Goal: Task Accomplishment & Management: Use online tool/utility

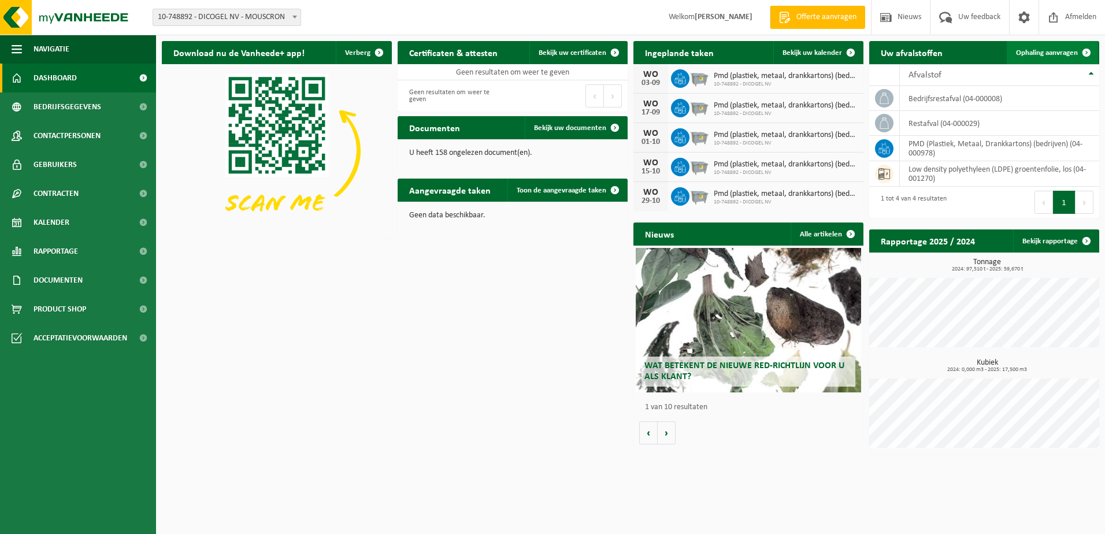
click at [1046, 53] on span "Ophaling aanvragen" at bounding box center [1047, 53] width 62 height 8
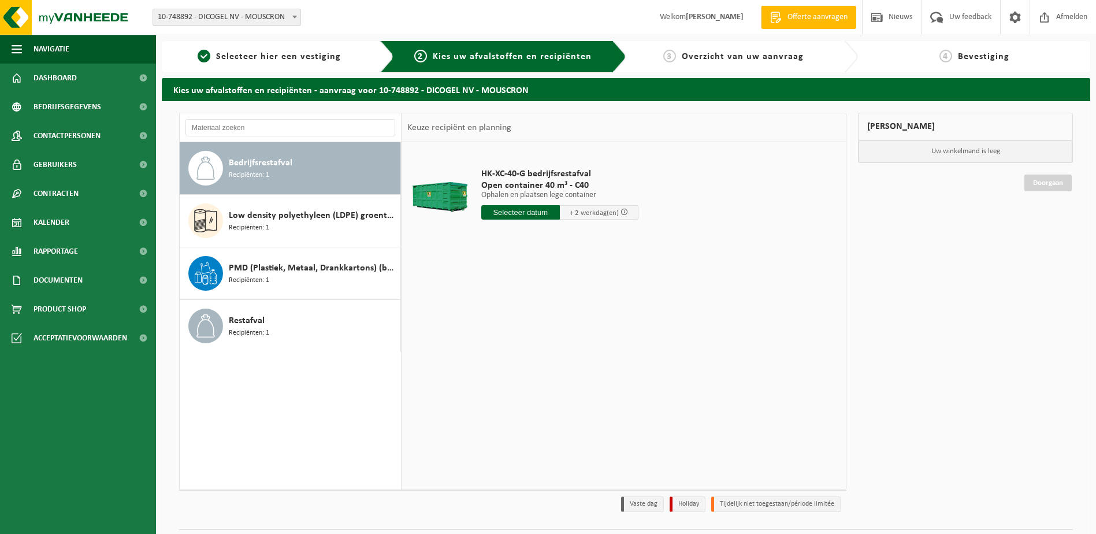
click at [266, 165] on span "Bedrijfsrestafval" at bounding box center [261, 163] width 64 height 14
click at [537, 215] on input "text" at bounding box center [520, 212] width 79 height 14
click at [510, 354] on div "26" at bounding box center [512, 352] width 20 height 18
type input "Van 2025-08-26"
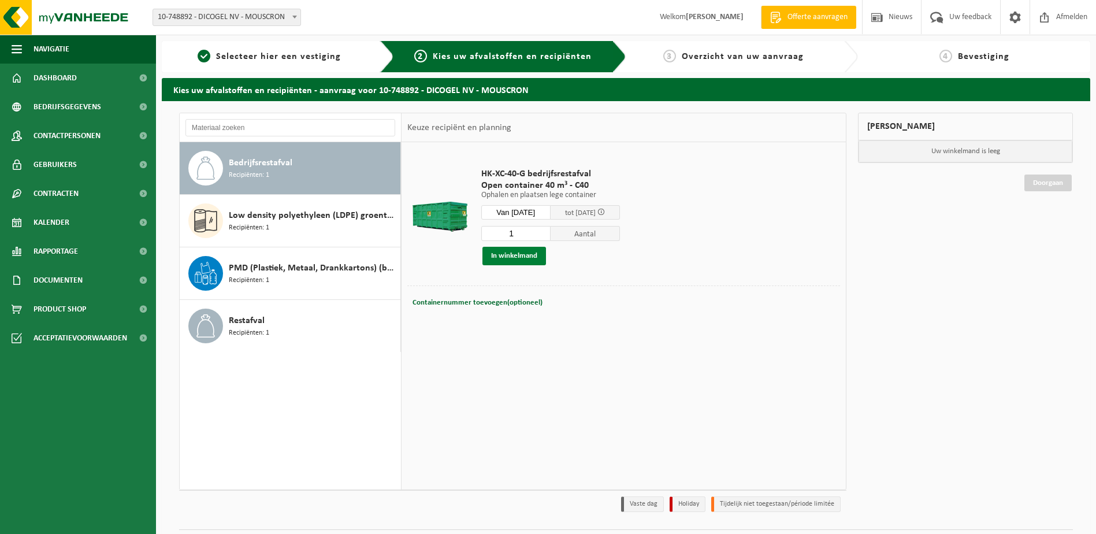
click at [505, 257] on button "In winkelmand" at bounding box center [514, 256] width 64 height 18
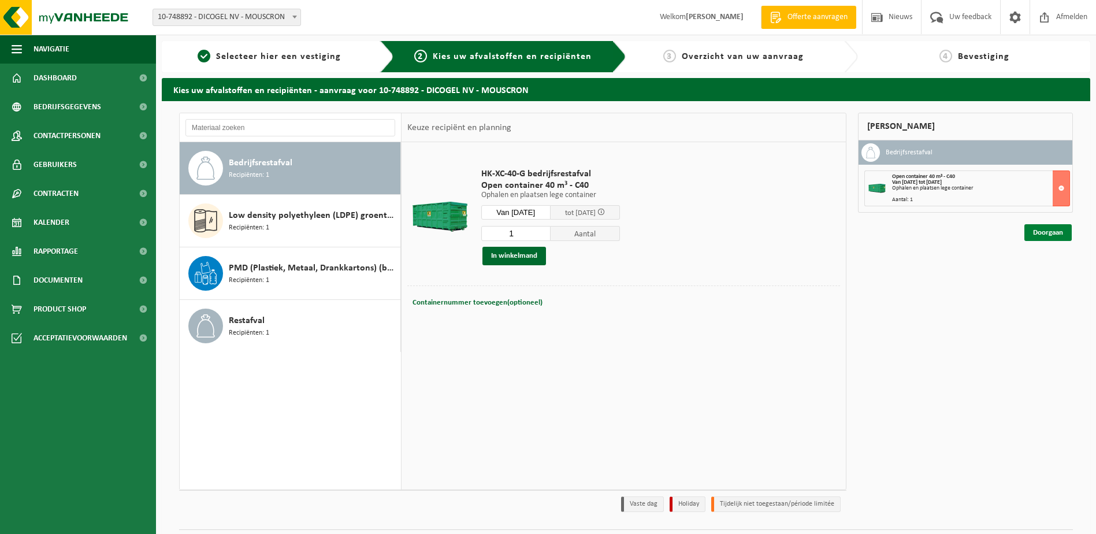
click at [1050, 231] on link "Doorgaan" at bounding box center [1047, 232] width 47 height 17
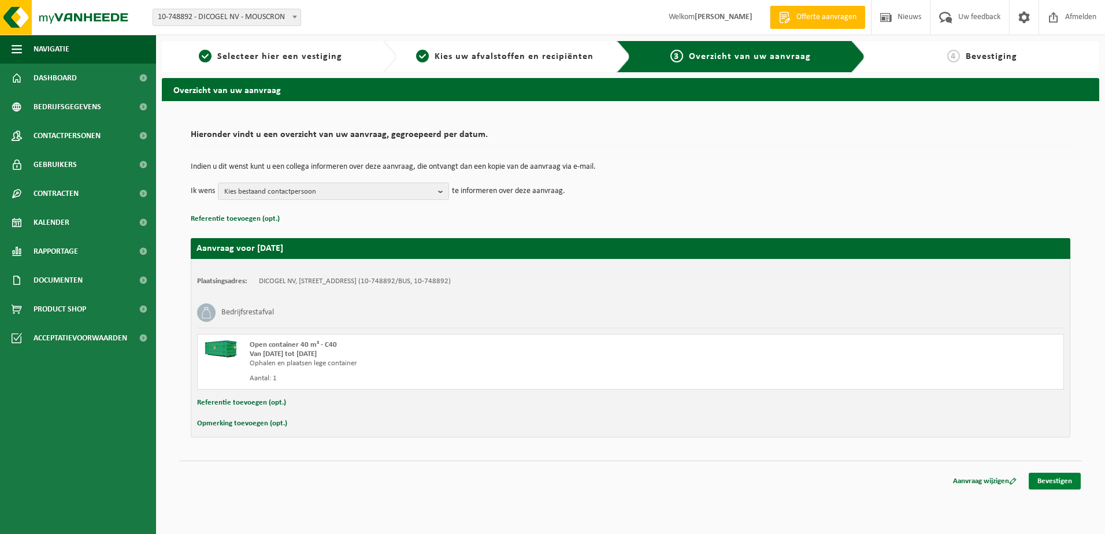
click at [1054, 482] on link "Bevestigen" at bounding box center [1054, 481] width 52 height 17
